Goal: Task Accomplishment & Management: Complete application form

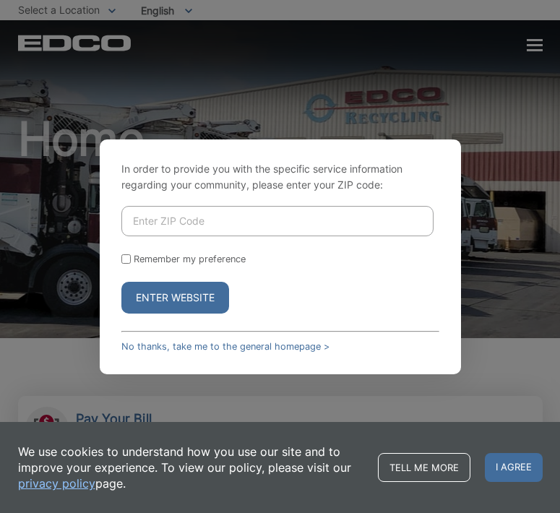
click at [262, 231] on input "Enter ZIP Code" at bounding box center [277, 221] width 312 height 30
type input "92105"
click at [132, 292] on button "Enter Website" at bounding box center [175, 298] width 108 height 32
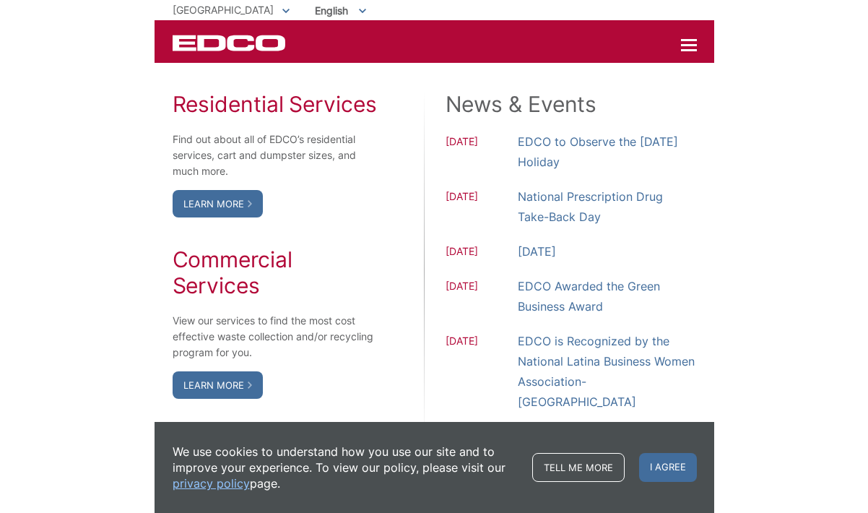
scroll to position [1223, 0]
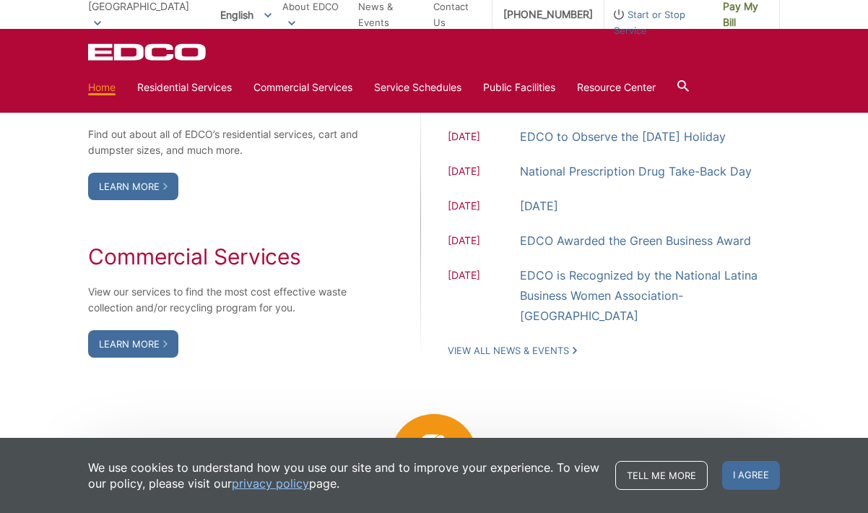
click at [559, 398] on div "Residential Services Find out about all of EDCO’s residential services, cart an…" at bounding box center [434, 222] width 692 height 416
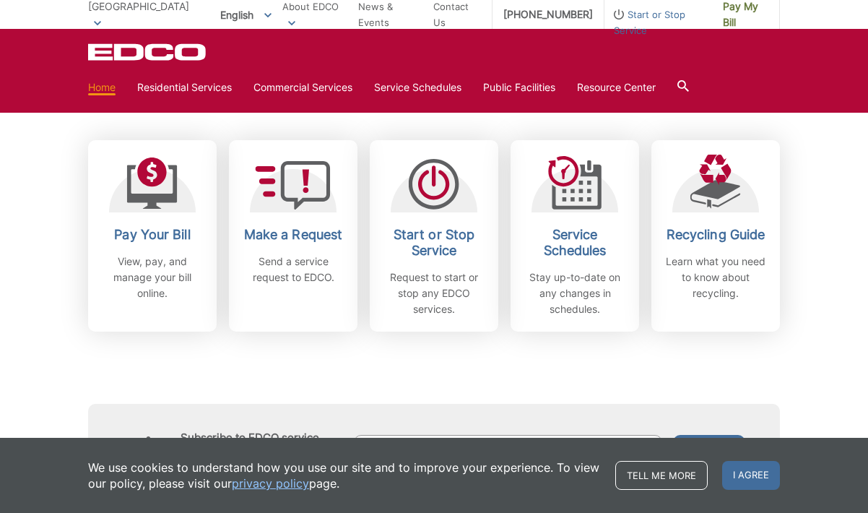
scroll to position [398, 0]
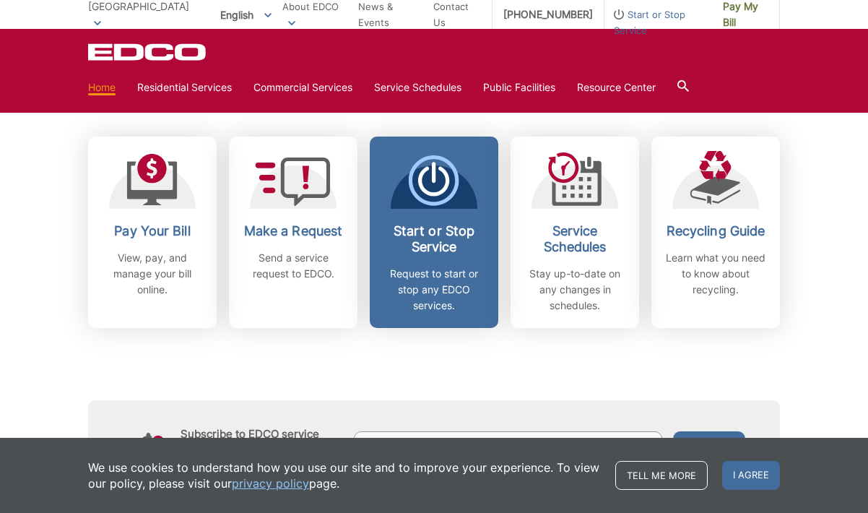
click at [442, 253] on h2 "Start or Stop Service" at bounding box center [433, 239] width 107 height 32
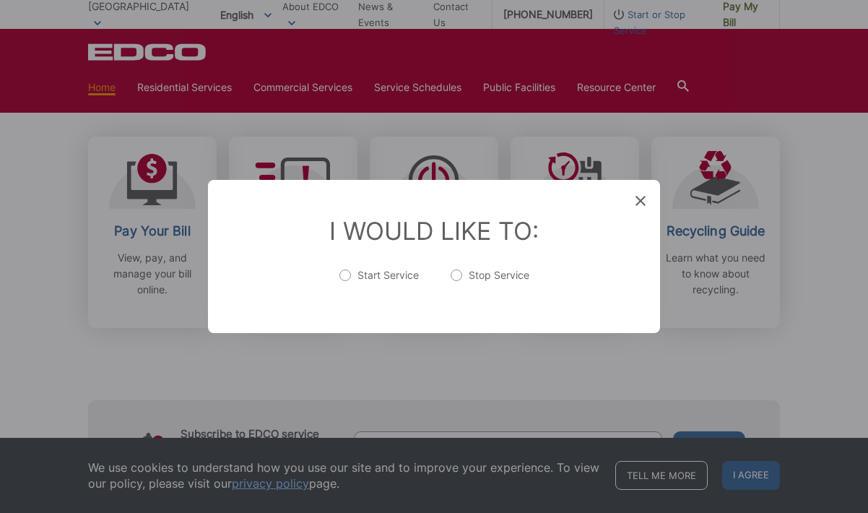
click at [360, 277] on label "Start Service" at bounding box center [378, 282] width 79 height 29
radio input "true"
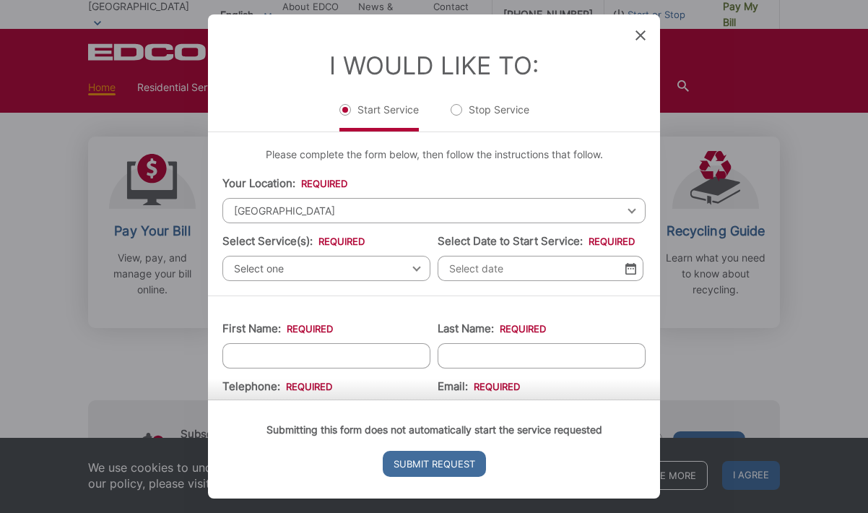
click at [339, 204] on span "[GEOGRAPHIC_DATA]" at bounding box center [433, 210] width 423 height 25
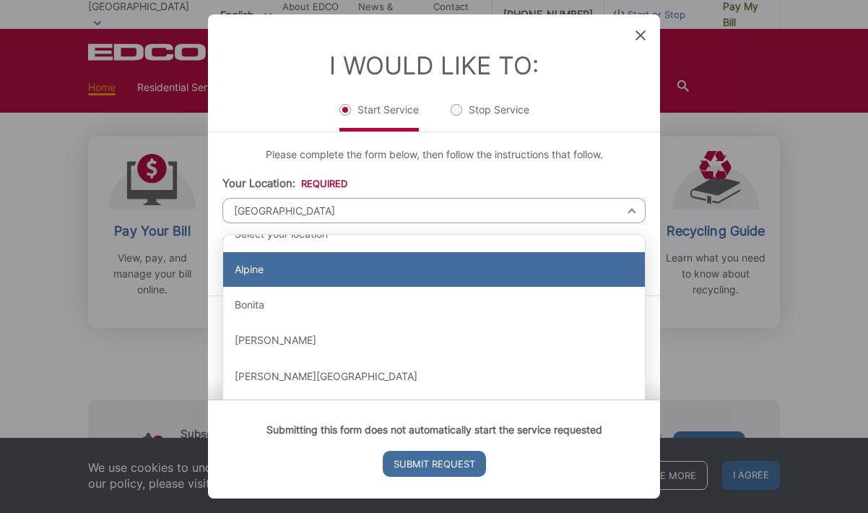
scroll to position [0, 0]
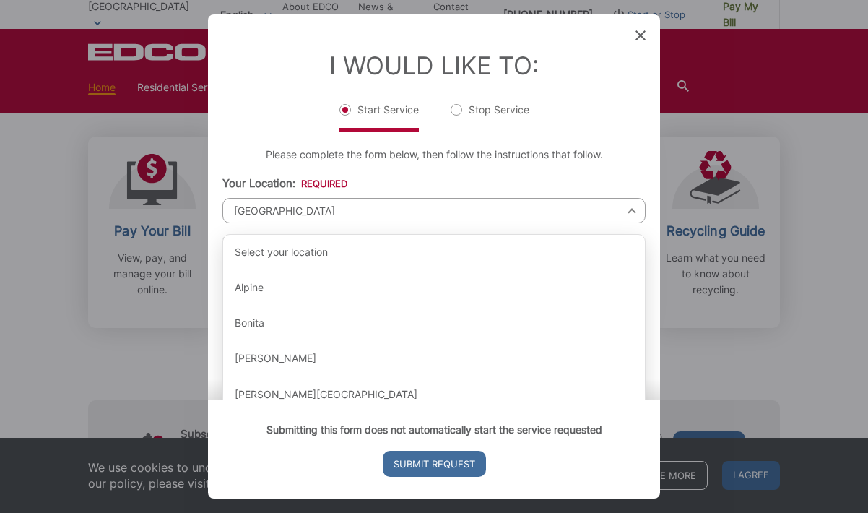
click at [285, 218] on span "[GEOGRAPHIC_DATA]" at bounding box center [433, 210] width 423 height 25
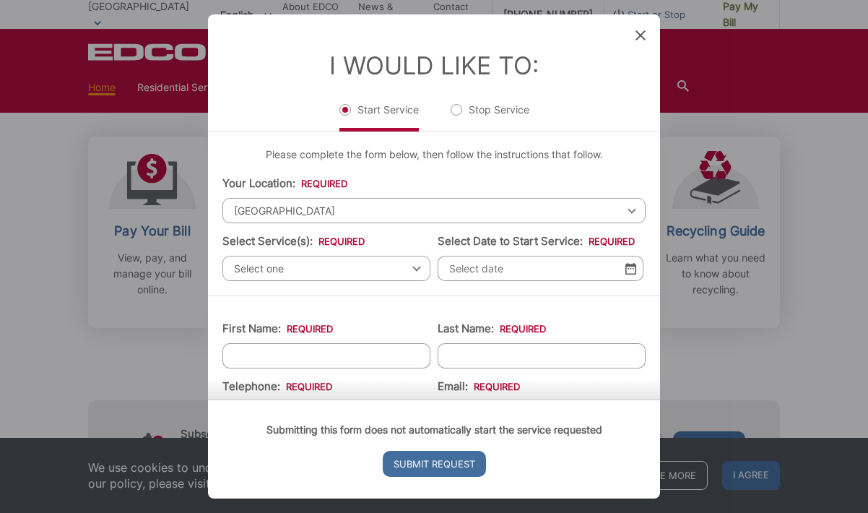
click at [279, 269] on span "Select one" at bounding box center [326, 268] width 208 height 25
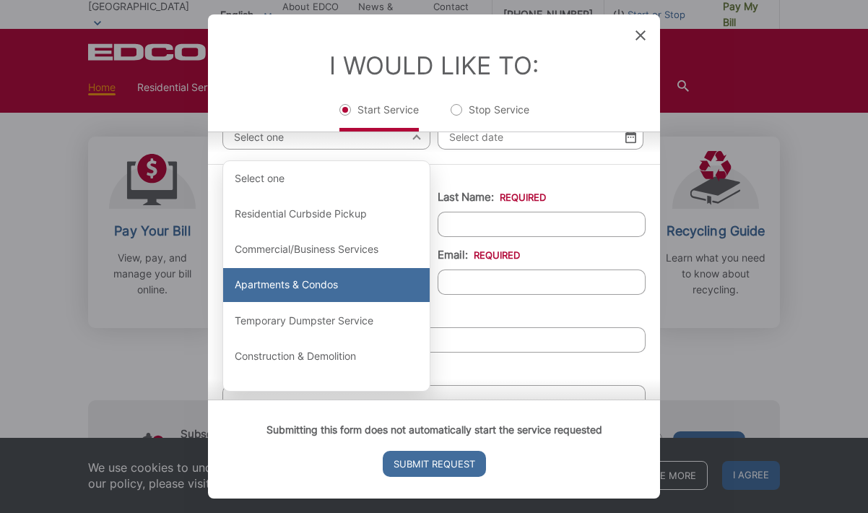
scroll to position [147, 0]
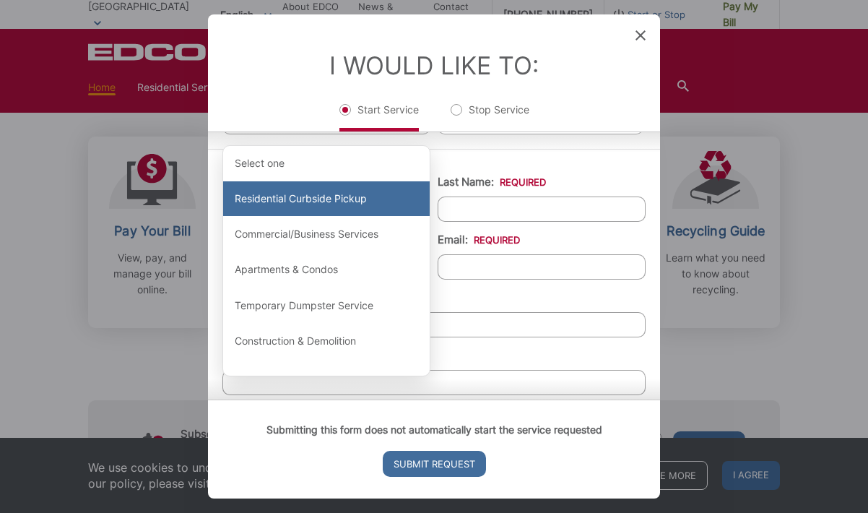
click at [300, 201] on div "Residential Curbside Pickup" at bounding box center [326, 198] width 206 height 35
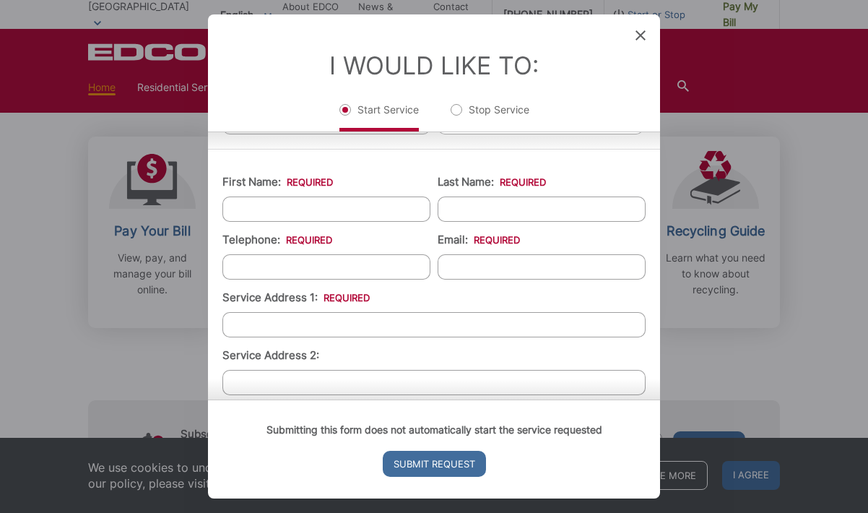
click at [310, 205] on input "First Name: *" at bounding box center [326, 208] width 208 height 25
click at [258, 204] on input "First Name: *" at bounding box center [326, 208] width 208 height 25
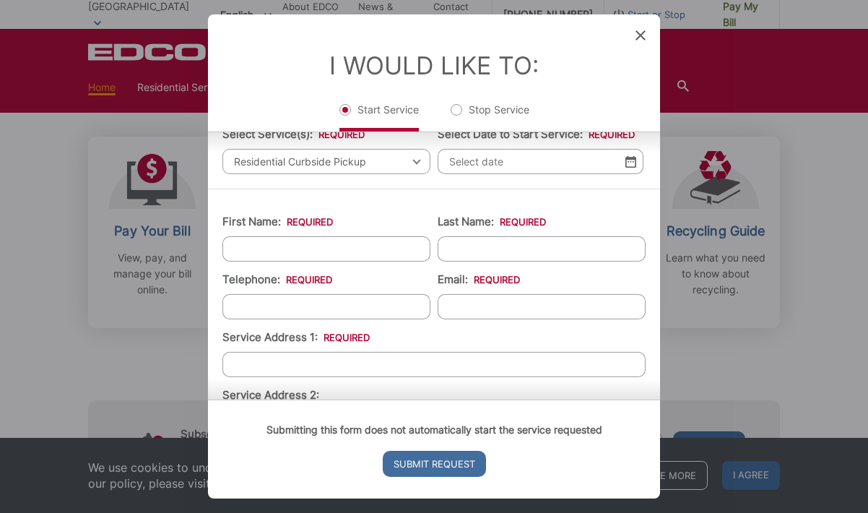
scroll to position [50, 0]
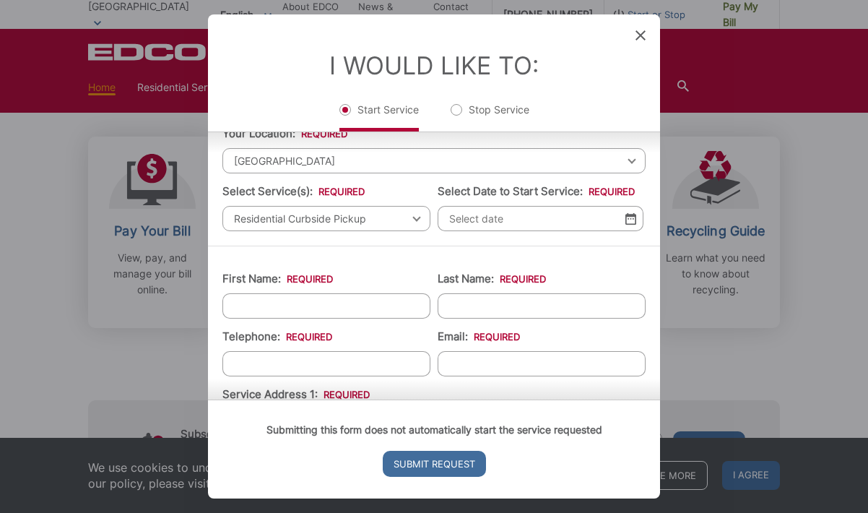
click at [269, 186] on label "Select Service(s): *" at bounding box center [293, 191] width 142 height 13
click at [0, 0] on select "Select one Residential Curbside Pickup Commercial/Business Services Apartments …" at bounding box center [0, 0] width 0 height 0
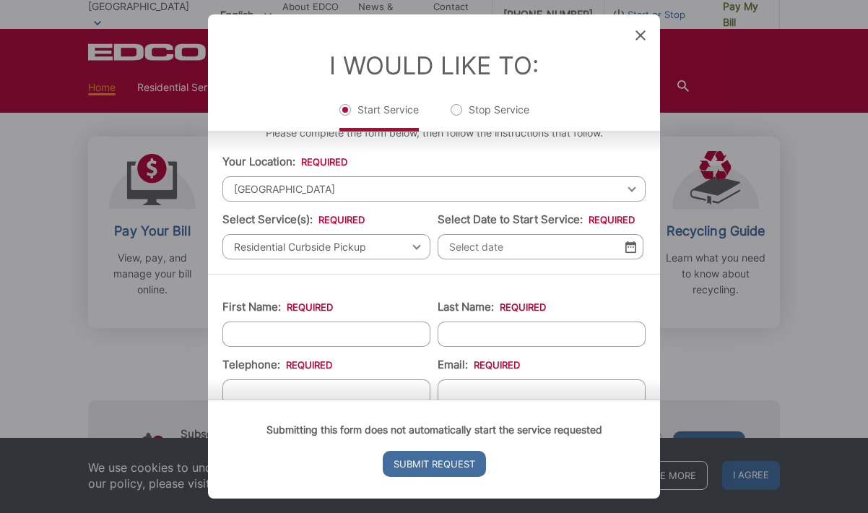
scroll to position [0, 0]
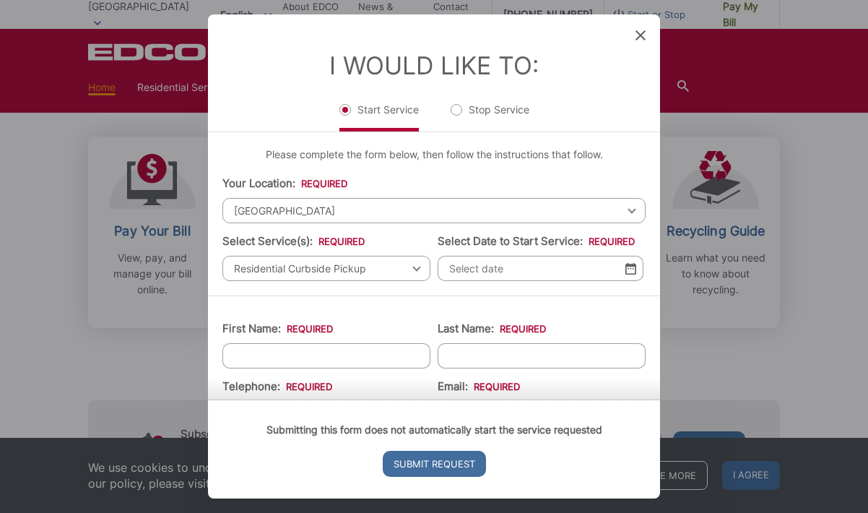
click at [559, 272] on input "Select Date to Start Service: *" at bounding box center [541, 268] width 206 height 25
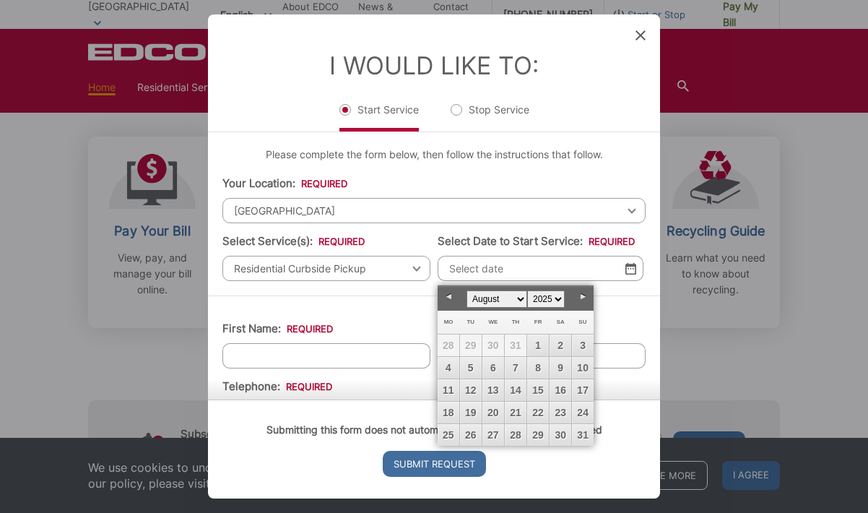
click at [559, 294] on link "Next" at bounding box center [583, 297] width 22 height 22
click at [450, 342] on link "1" at bounding box center [449, 345] width 22 height 22
type input "09/01/2025"
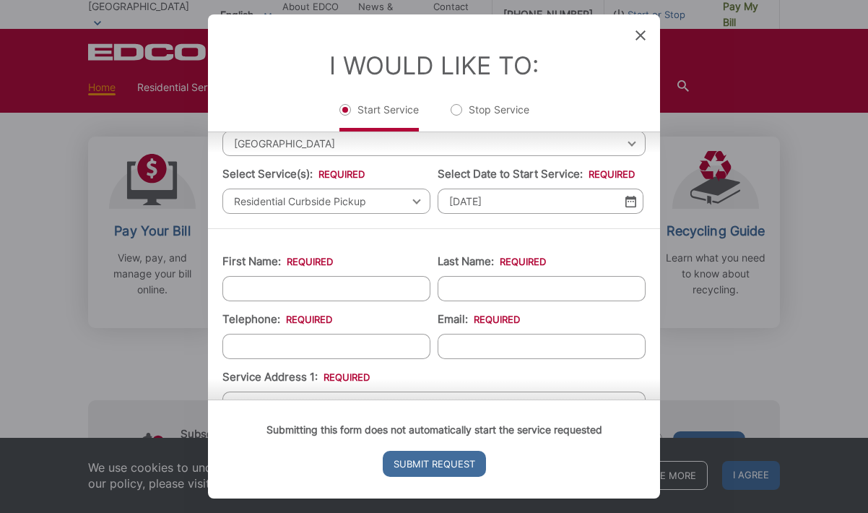
scroll to position [110, 0]
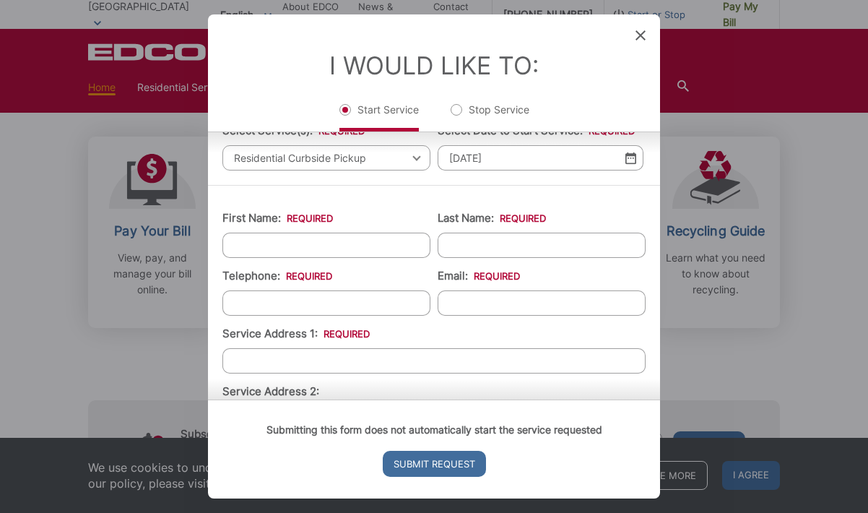
click at [282, 255] on input "First Name: *" at bounding box center [326, 244] width 208 height 25
click at [264, 240] on input "First Name: *" at bounding box center [326, 244] width 208 height 25
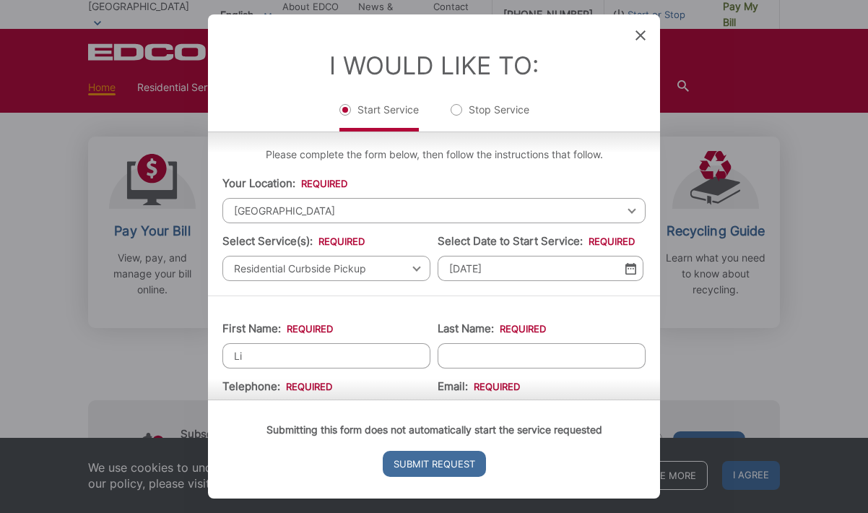
scroll to position [13, 0]
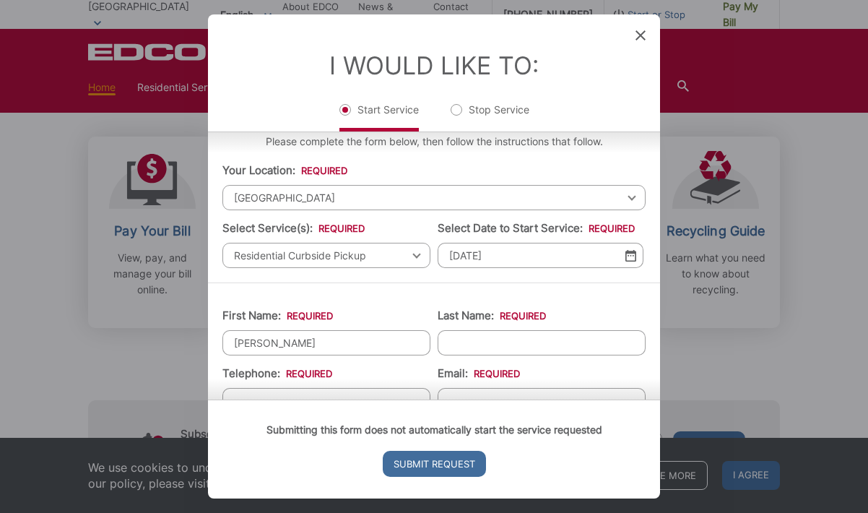
type input "Lisa"
type input "Nguyen"
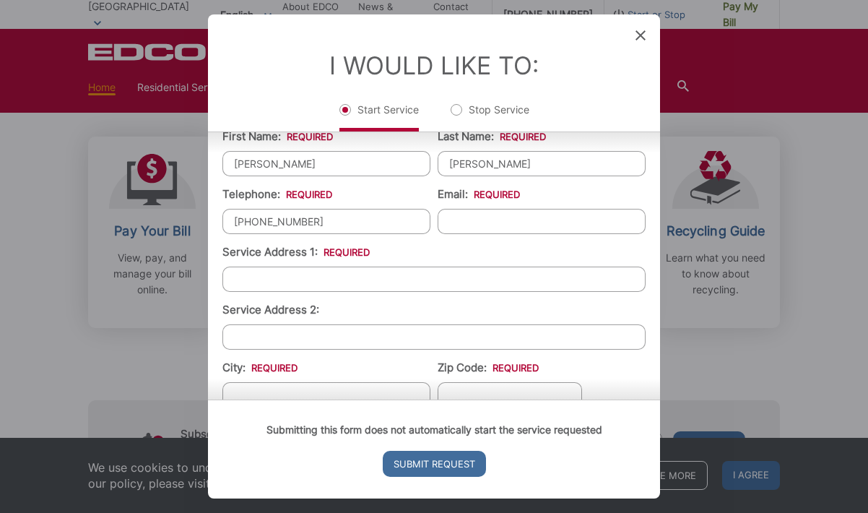
scroll to position [156, 0]
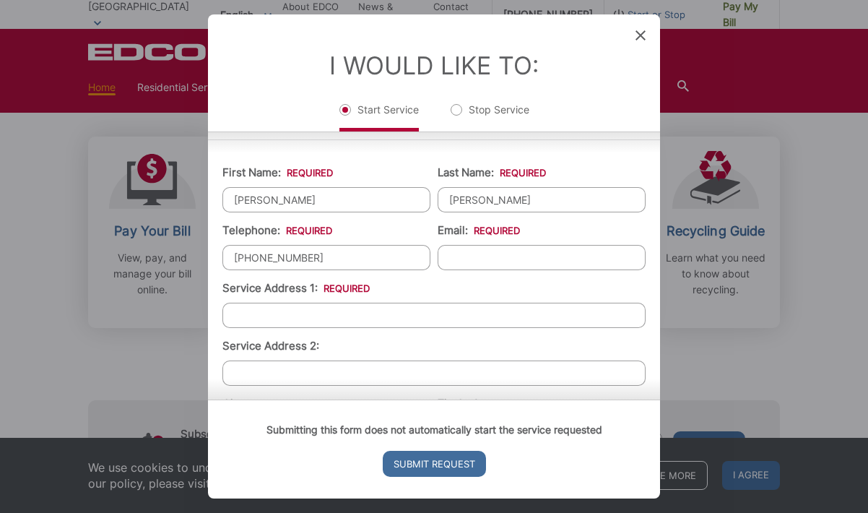
click at [471, 267] on input "Email: *" at bounding box center [542, 257] width 208 height 25
click at [384, 258] on input "(619) 808-9295" at bounding box center [326, 257] width 208 height 25
type input "(619) 808-8591"
type input "DustinNguyenSD@gmail.com"
type input "6198088591"
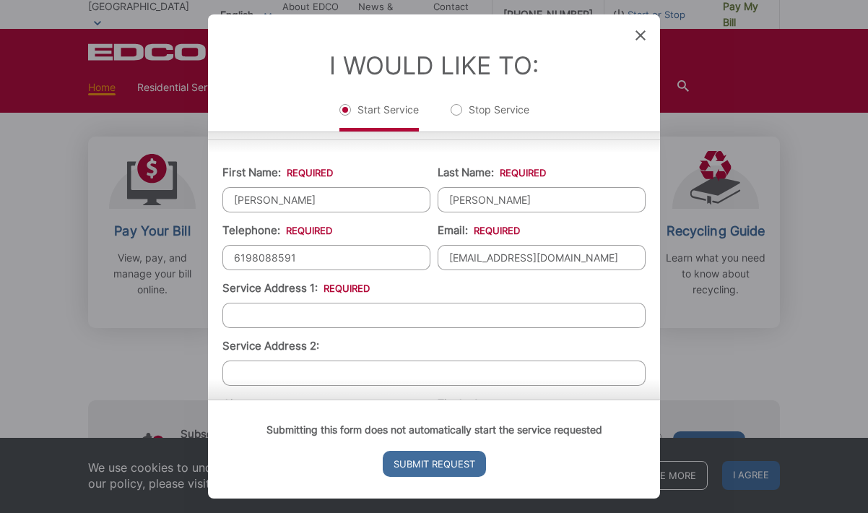
type input "10232 Maya Linda Rd #25"
type input "(619) 808-8591"
click at [470, 321] on input "10232 Maya Linda Rd #25" at bounding box center [433, 314] width 423 height 25
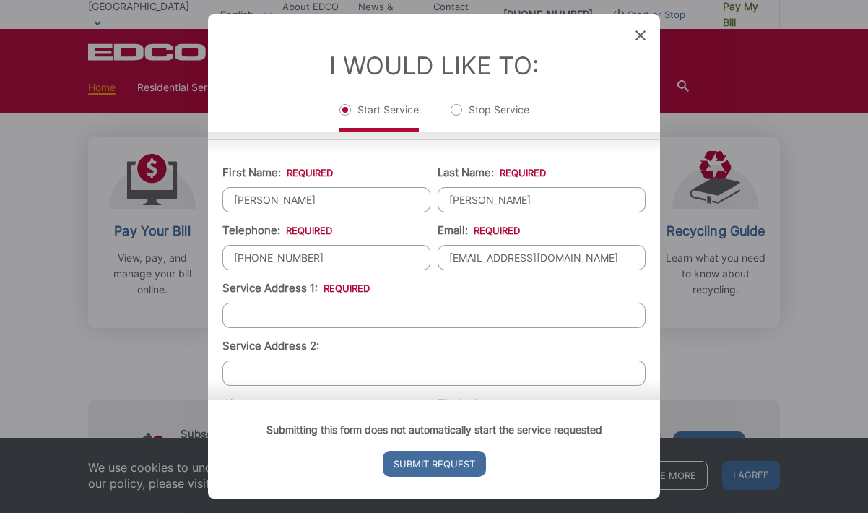
paste input "4276 42nd St"
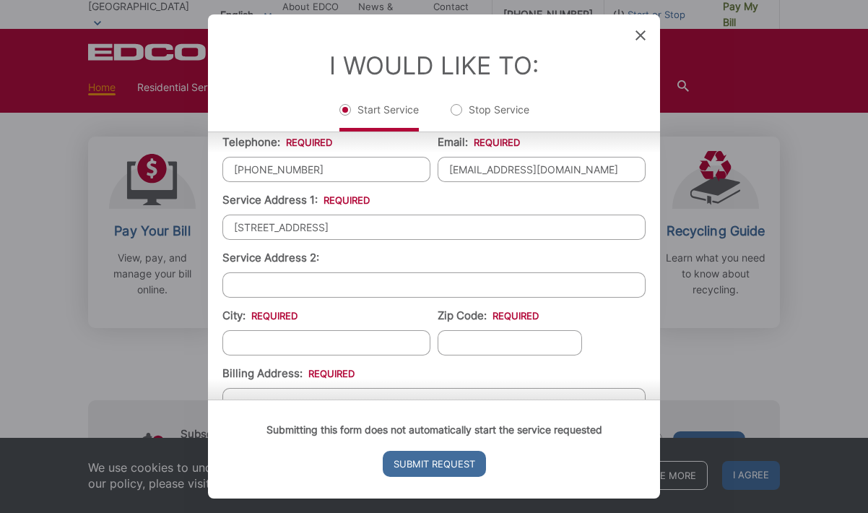
scroll to position [246, 0]
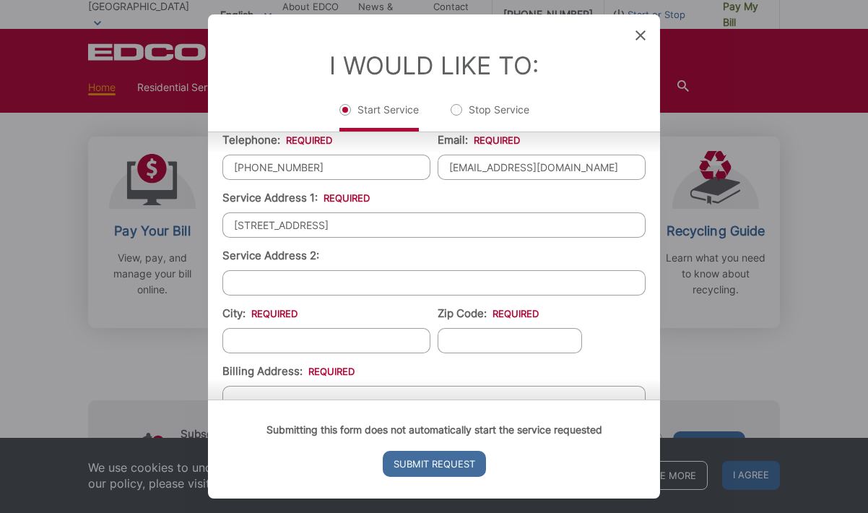
type input "4276 42nd St"
click at [335, 346] on input "City: *" at bounding box center [326, 340] width 208 height 25
type input "[GEOGRAPHIC_DATA]"
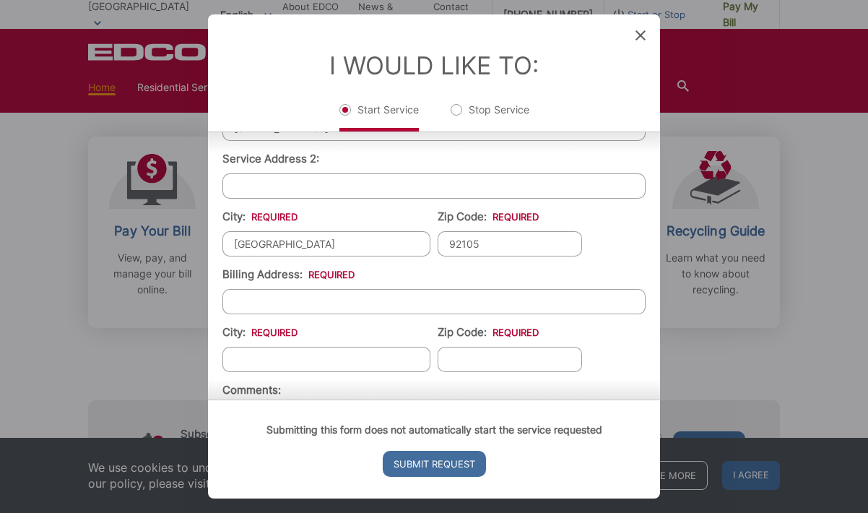
type input "92105"
click at [298, 313] on input "Billing Address: *" at bounding box center [433, 301] width 423 height 25
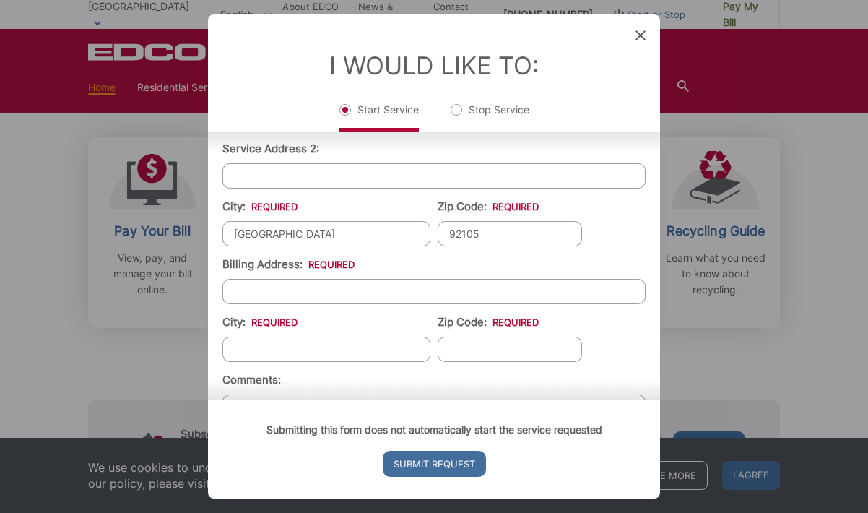
type input "4835 Liebel Ct"
click at [323, 359] on input "City: *" at bounding box center [326, 348] width 208 height 25
type input "[GEOGRAPHIC_DATA]"
type input "92117"
click at [559, 359] on ul "First Name: * Lisa Last Name: * Nguyen Telephone: * (619) 808-8591 Email: * Dus…" at bounding box center [433, 213] width 423 height 513
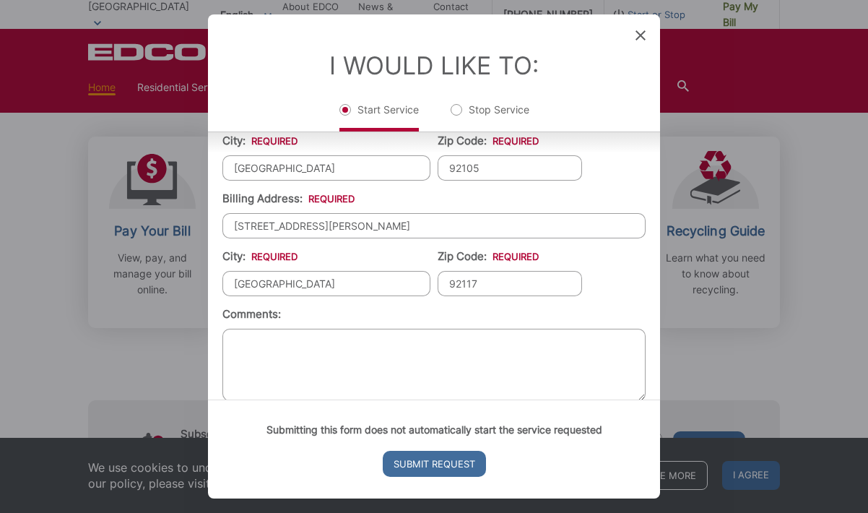
scroll to position [441, 0]
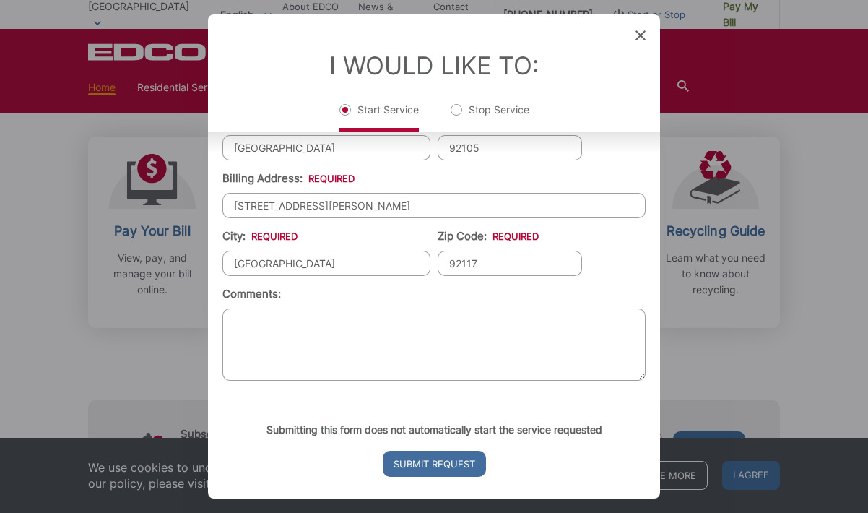
click at [329, 334] on textarea "Comments:" at bounding box center [433, 344] width 423 height 72
click at [440, 461] on input "Submit Request" at bounding box center [434, 463] width 103 height 26
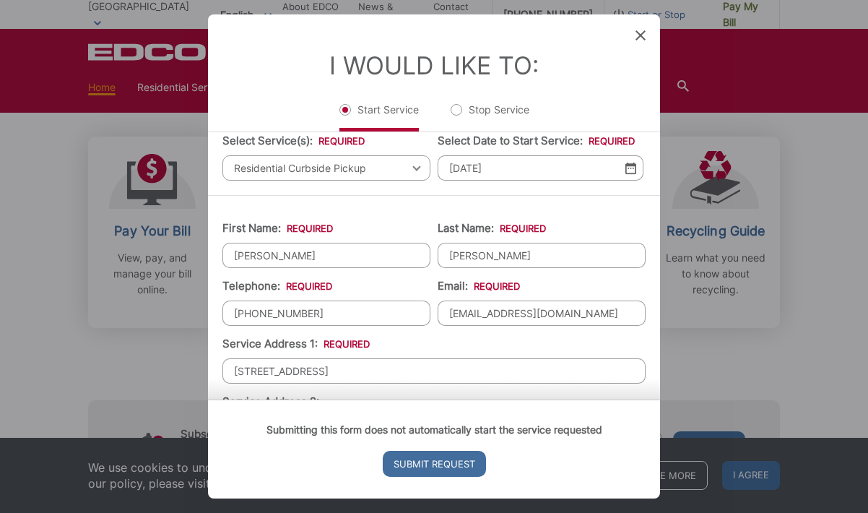
scroll to position [0, 0]
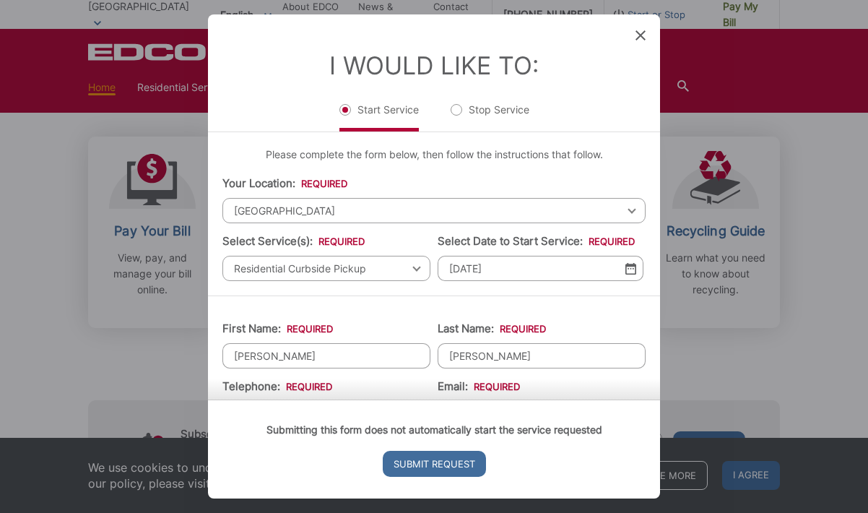
click at [448, 173] on div "Please complete the form below, then follow the instructions that follow. Your …" at bounding box center [434, 213] width 452 height 163
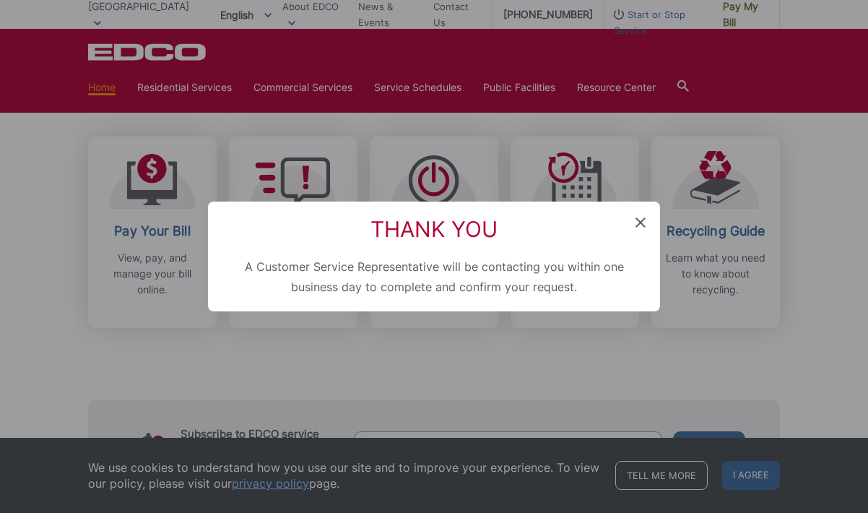
scroll to position [528, 0]
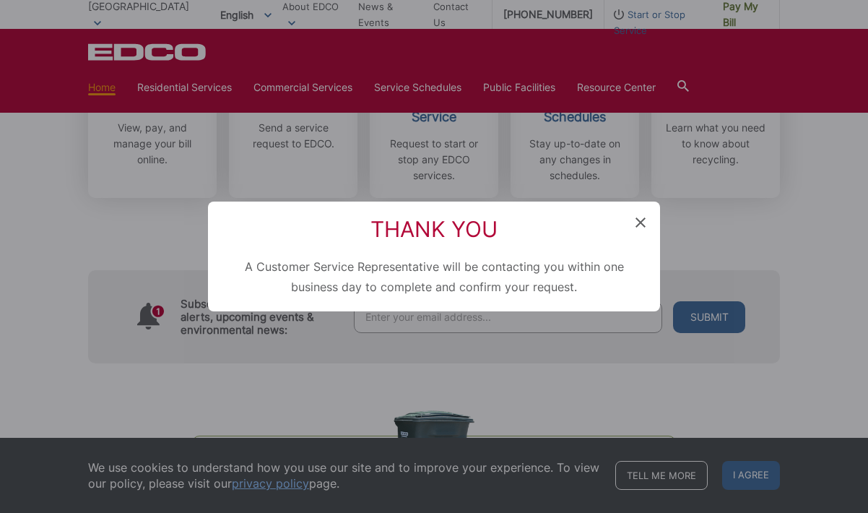
click at [559, 225] on icon at bounding box center [640, 222] width 10 height 10
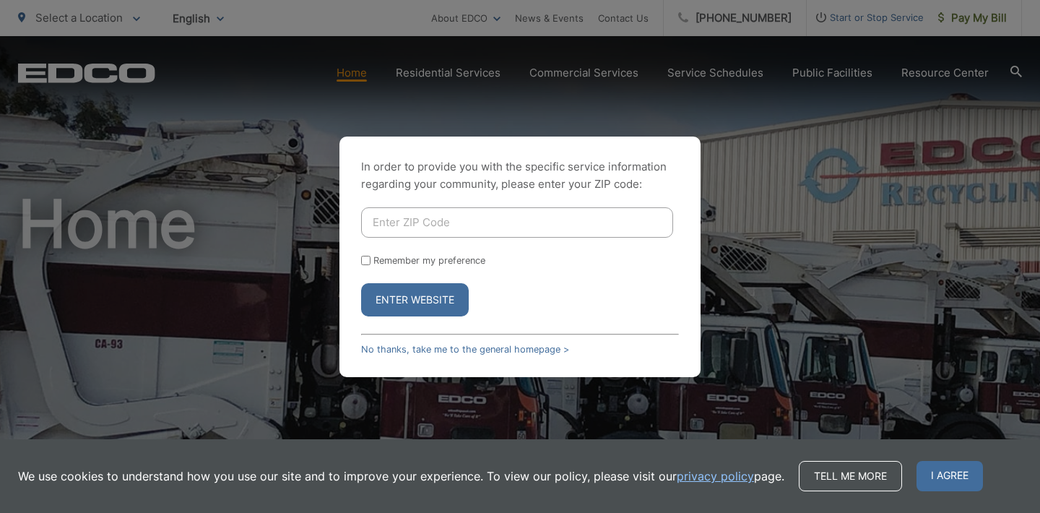
click at [470, 231] on input "Enter ZIP Code" at bounding box center [517, 222] width 312 height 30
type input "92105"
click at [397, 288] on button "Enter Website" at bounding box center [415, 299] width 108 height 33
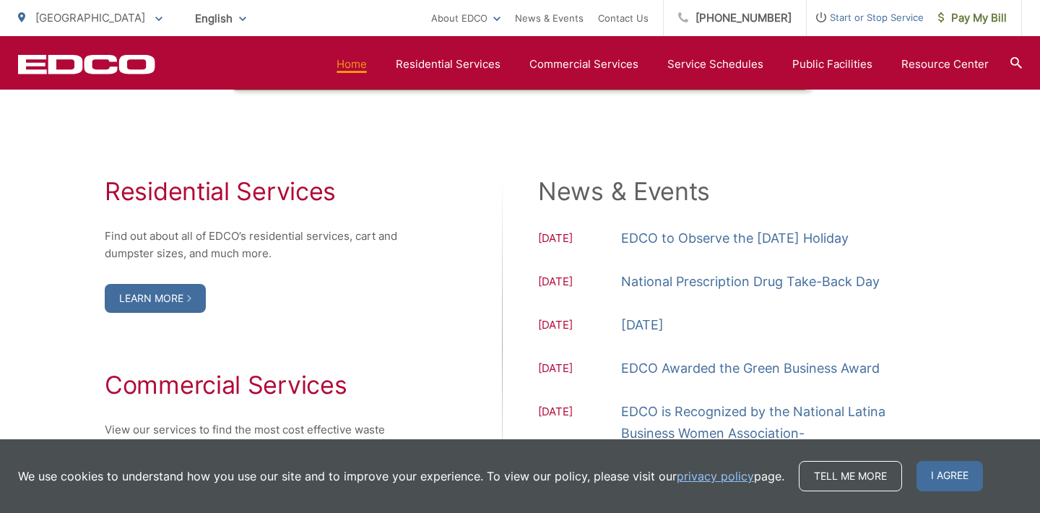
scroll to position [1444, 0]
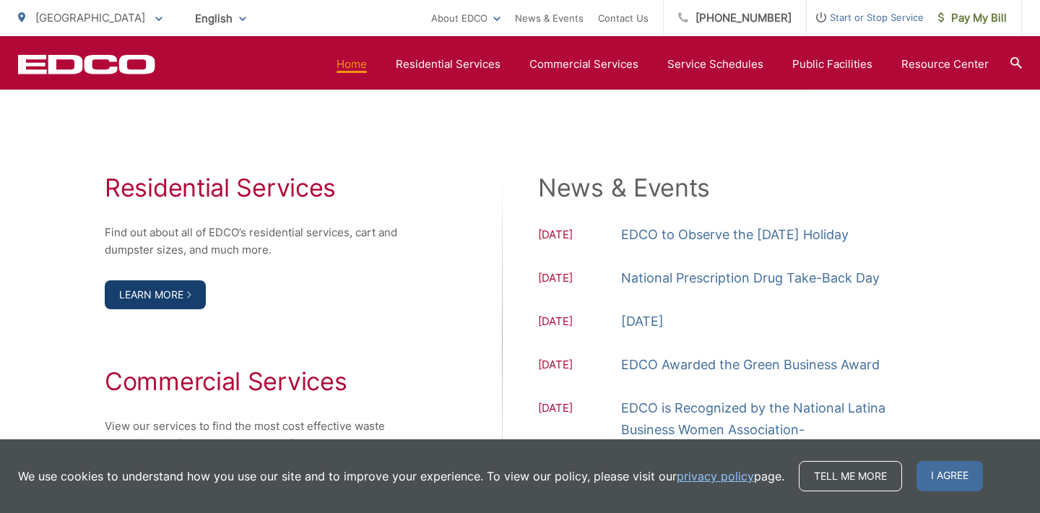
click at [157, 289] on link "Learn More" at bounding box center [155, 294] width 101 height 29
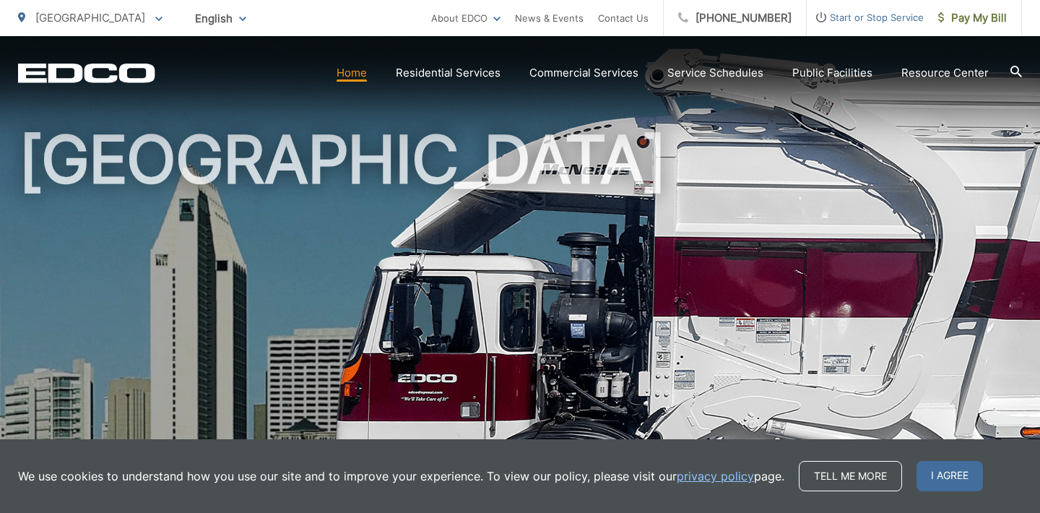
scroll to position [0, 0]
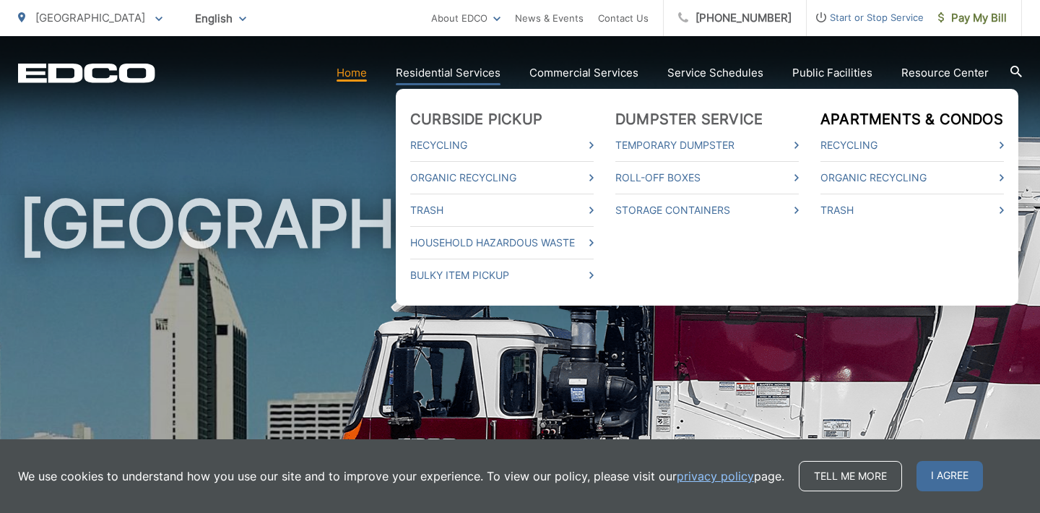
click at [874, 118] on link "Apartments & Condos" at bounding box center [911, 118] width 183 height 17
click at [463, 116] on link "Curbside Pickup" at bounding box center [476, 118] width 132 height 17
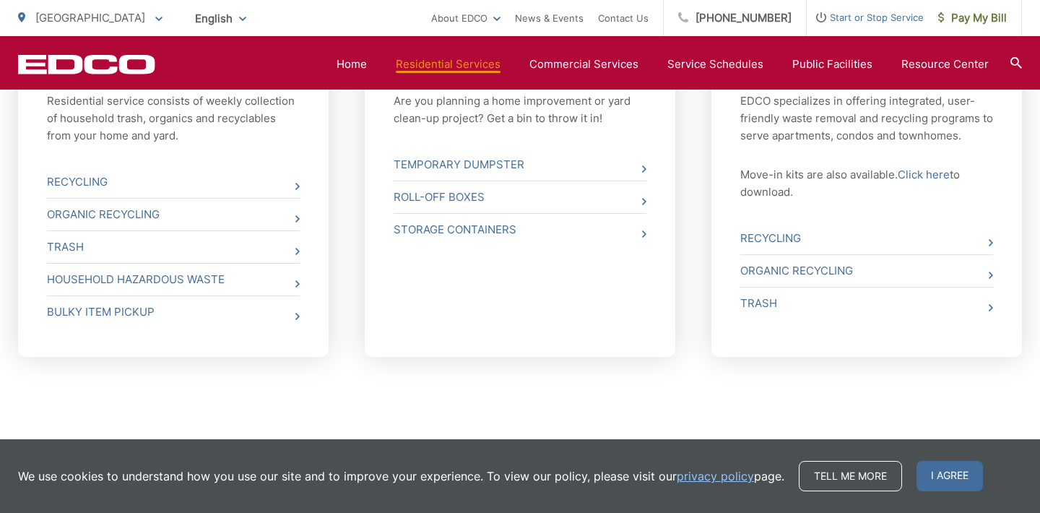
scroll to position [651, 0]
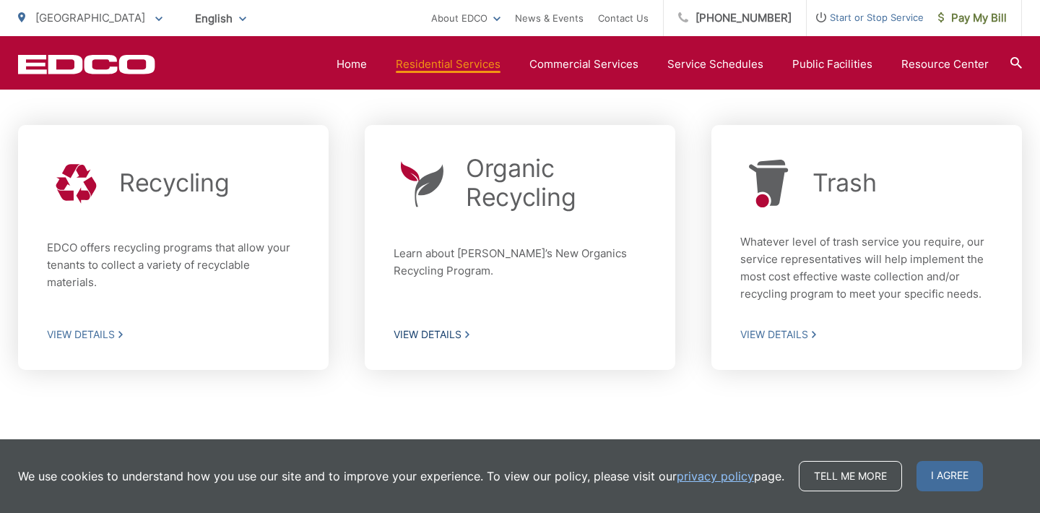
scroll to position [477, 0]
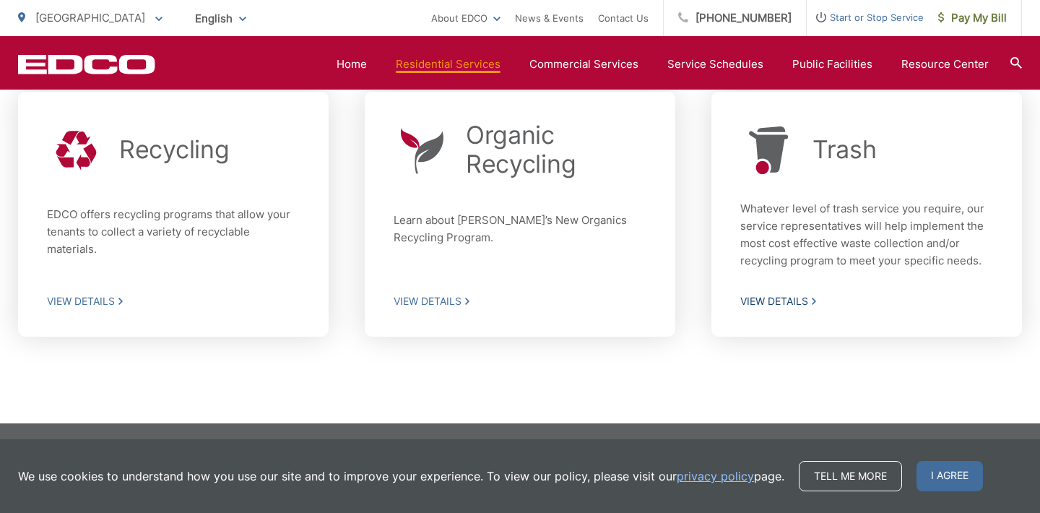
click at [806, 300] on span "View Details" at bounding box center [866, 301] width 253 height 13
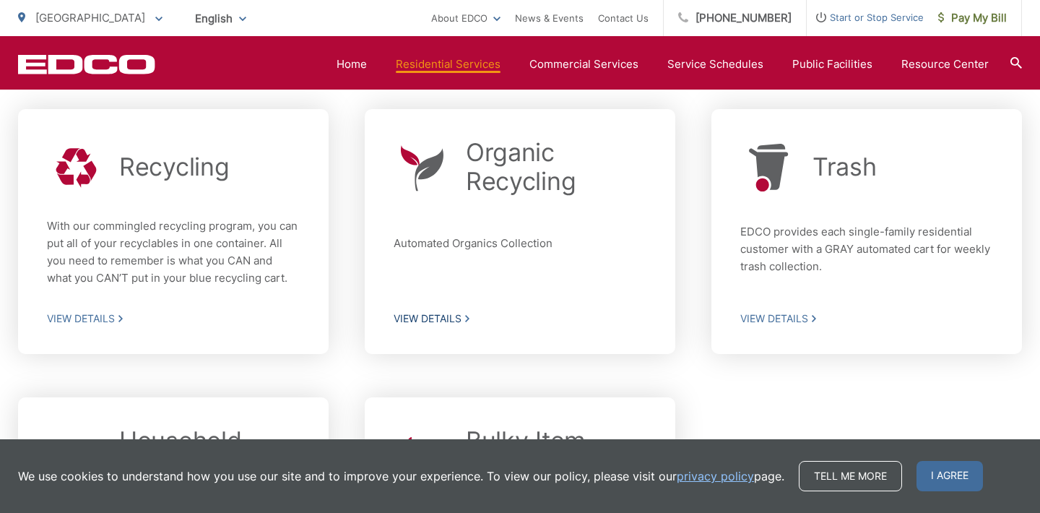
scroll to position [431, 0]
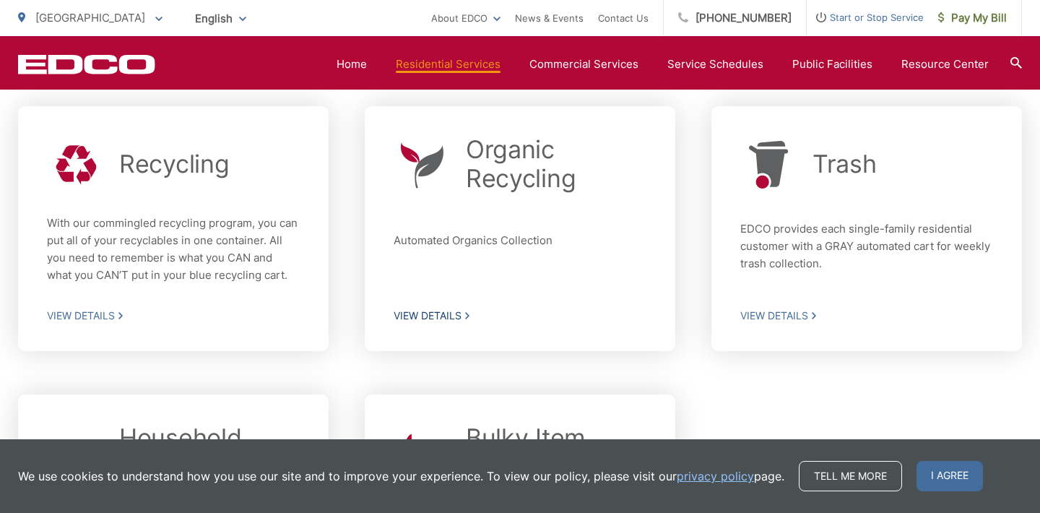
click at [432, 314] on span "View Details" at bounding box center [519, 315] width 253 height 13
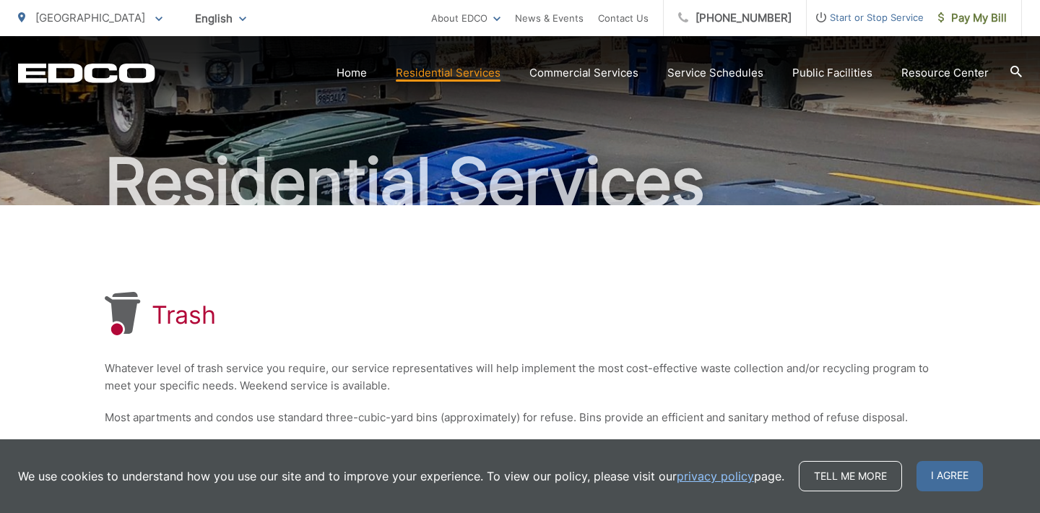
scroll to position [221, 0]
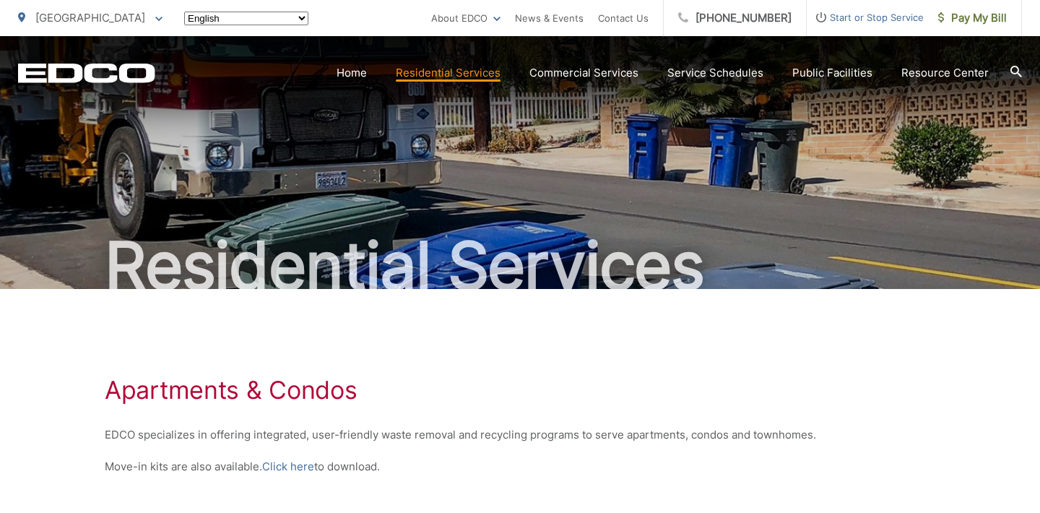
scroll to position [477, 0]
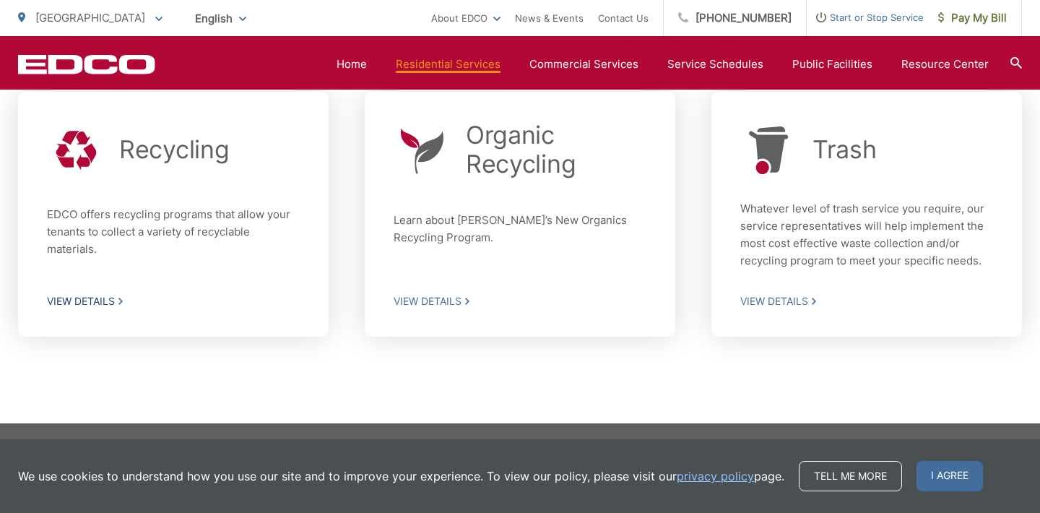
click at [90, 300] on span "View Details" at bounding box center [173, 301] width 253 height 13
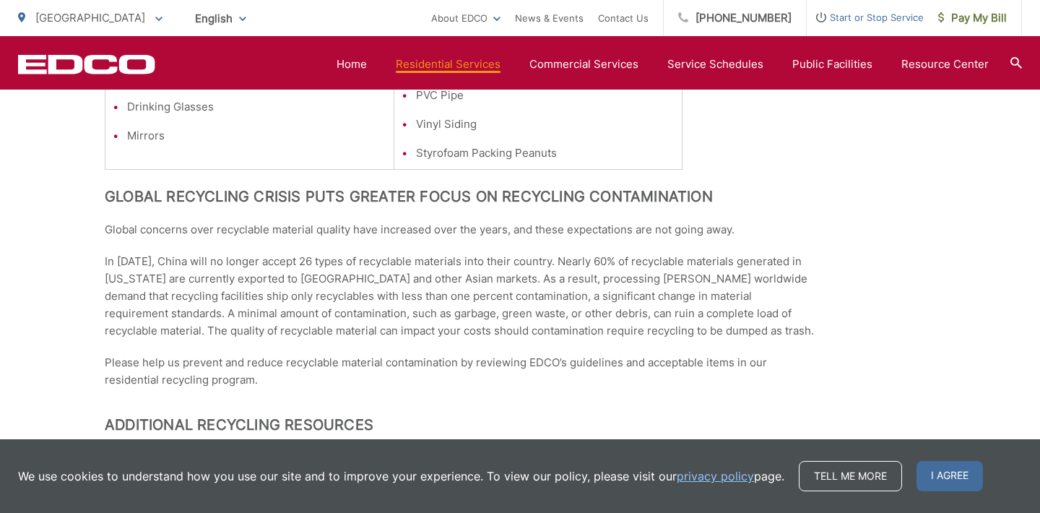
scroll to position [1346, 0]
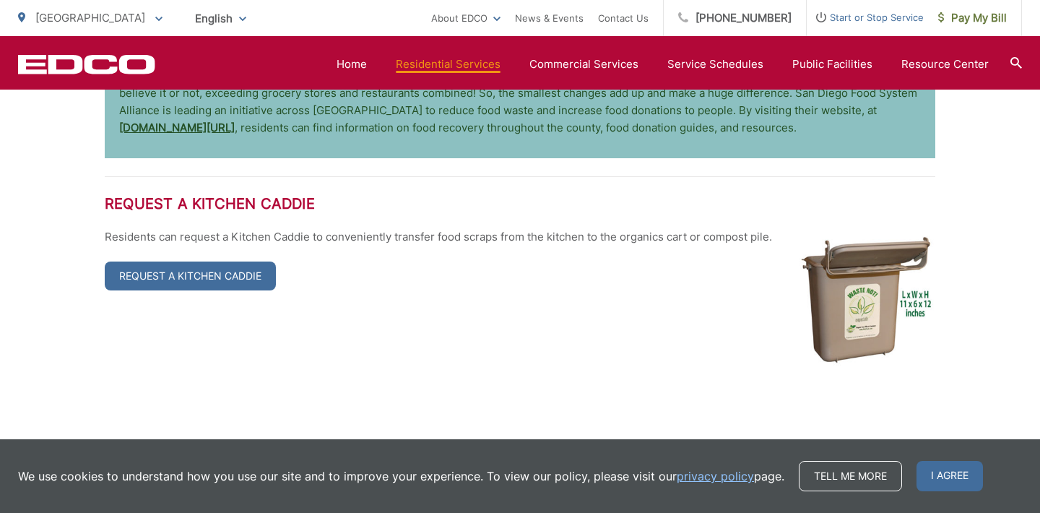
scroll to position [2744, 0]
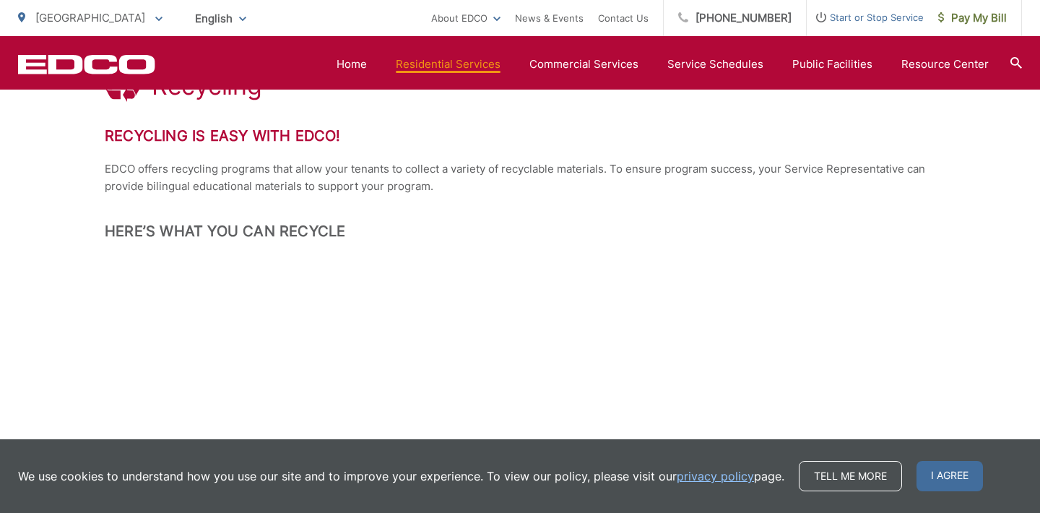
scroll to position [271, 0]
